Goal: Task Accomplishment & Management: Use online tool/utility

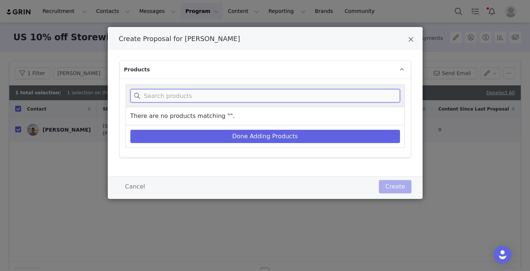
drag, startPoint x: 0, startPoint y: 0, endPoint x: 200, endPoint y: 94, distance: 220.8
click at [200, 94] on input "Create Proposal for Henry Mouw" at bounding box center [265, 95] width 270 height 13
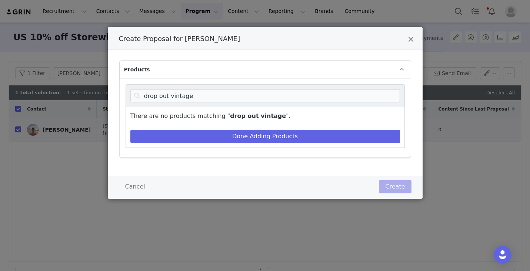
click at [236, 115] on strong "drop out vintage" at bounding box center [258, 116] width 56 height 9
click at [194, 98] on input "drop out vintage" at bounding box center [265, 95] width 270 height 13
drag, startPoint x: 191, startPoint y: 96, endPoint x: 169, endPoint y: 96, distance: 22.2
click at [169, 96] on input "drop out vintage" at bounding box center [265, 95] width 270 height 13
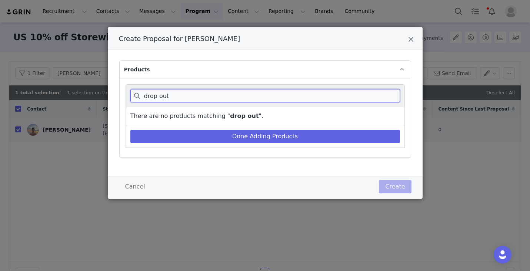
click at [176, 96] on input "drop out" at bounding box center [265, 95] width 270 height 13
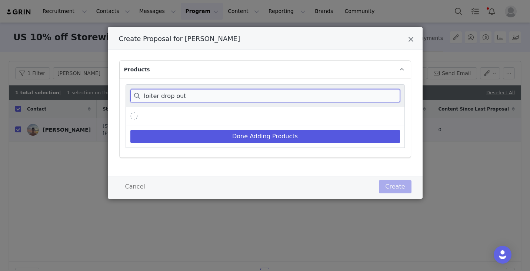
type input "loiter drop out"
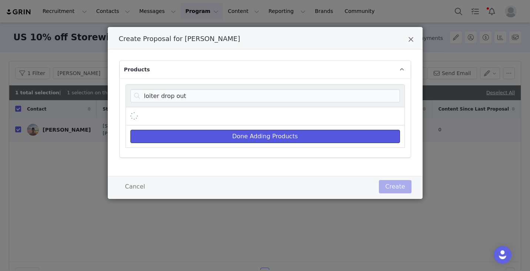
click at [271, 142] on button "Done Adding Products" at bounding box center [265, 136] width 270 height 13
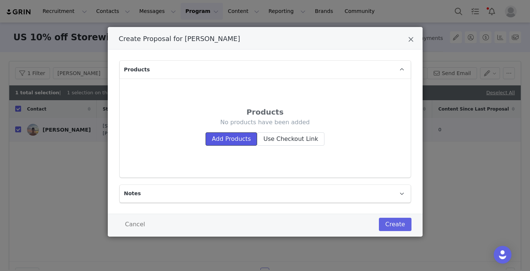
click at [236, 137] on button "Add Products" at bounding box center [231, 139] width 51 height 13
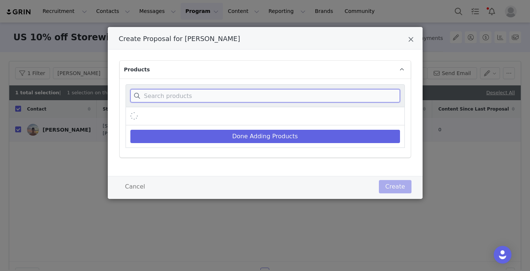
click at [212, 99] on input "Create Proposal for Henry Mouw" at bounding box center [265, 95] width 270 height 13
type input "loiter drop out"
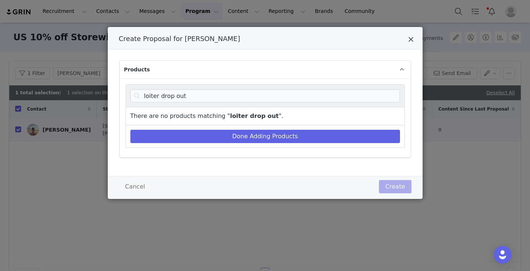
click at [413, 36] on icon "Close" at bounding box center [411, 39] width 6 height 7
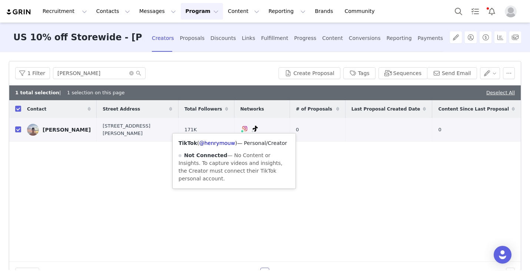
click at [158, 229] on div "Contact Street Address Total Followers Networks # of Proposals Last Proposal Cr…" at bounding box center [264, 181] width 511 height 162
